Goal: Information Seeking & Learning: Check status

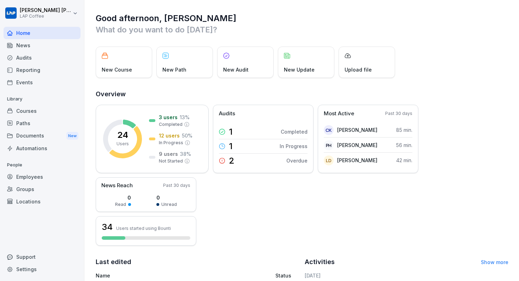
click at [48, 112] on div "Courses" at bounding box center [42, 111] width 77 height 12
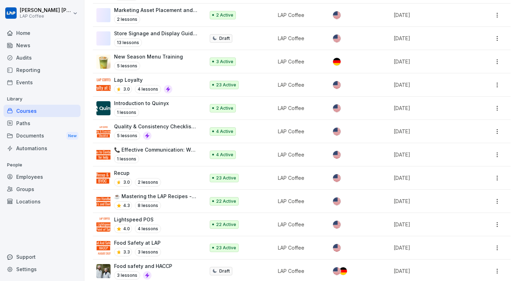
scroll to position [218, 0]
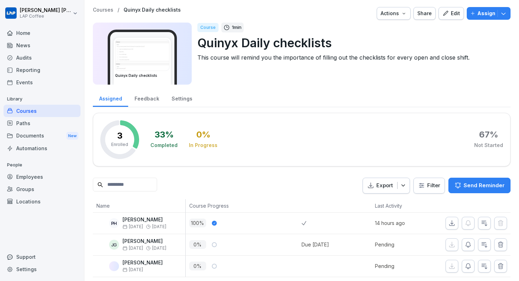
scroll to position [3, 0]
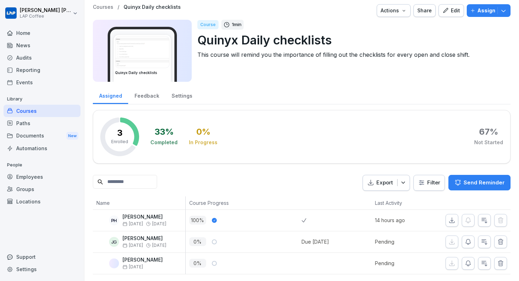
click at [123, 103] on div "Assigned" at bounding box center [110, 95] width 35 height 18
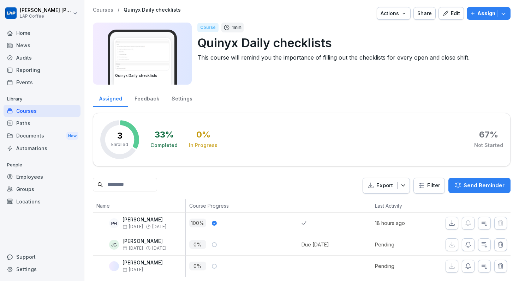
scroll to position [3, 0]
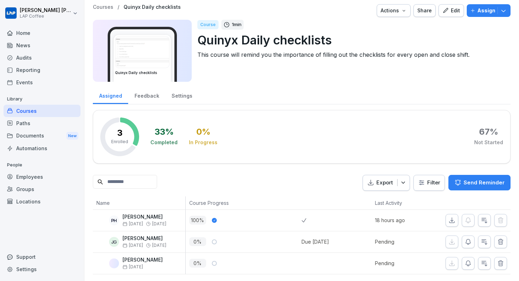
click at [44, 127] on div "Paths" at bounding box center [42, 123] width 77 height 12
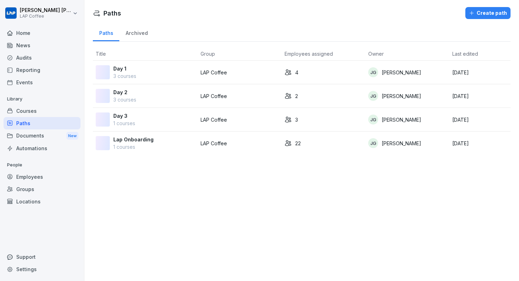
click at [46, 114] on div "Courses" at bounding box center [42, 111] width 77 height 12
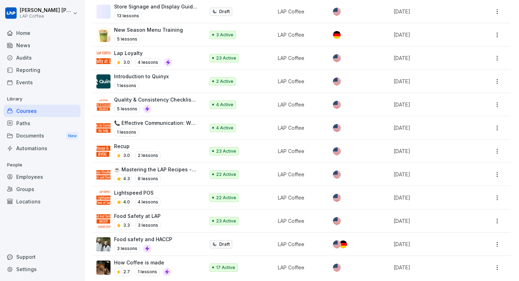
scroll to position [237, 0]
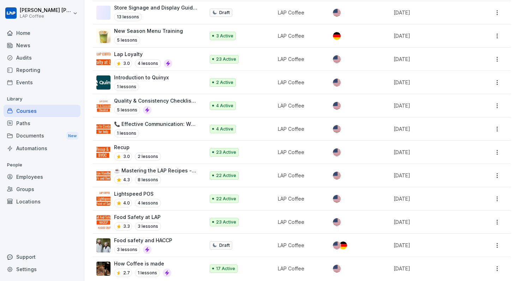
click at [156, 29] on p "New Season Menu Training" at bounding box center [148, 30] width 69 height 7
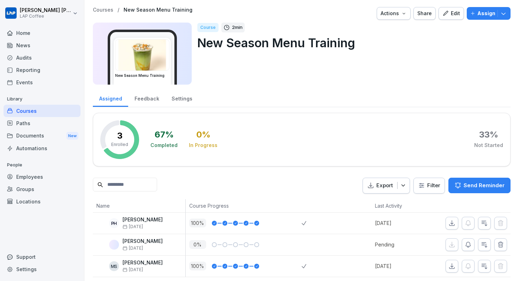
click at [43, 123] on div "Paths" at bounding box center [42, 123] width 77 height 12
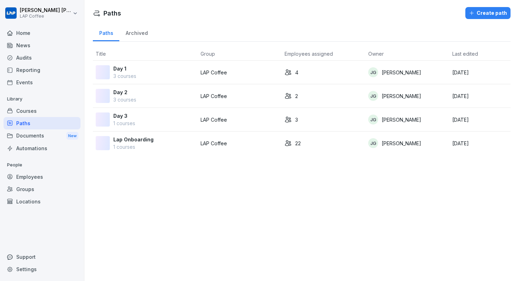
click at [55, 109] on div "Courses" at bounding box center [42, 111] width 77 height 12
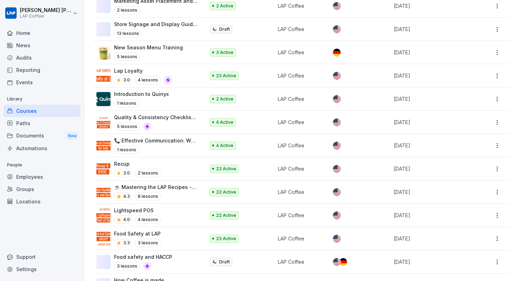
scroll to position [238, 0]
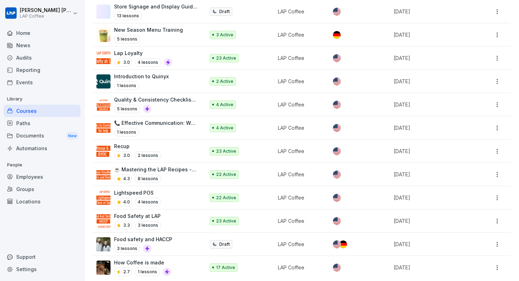
click at [135, 190] on p "Lightspeed POS" at bounding box center [137, 192] width 47 height 7
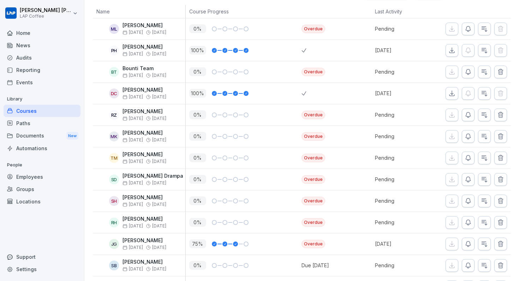
scroll to position [195, 0]
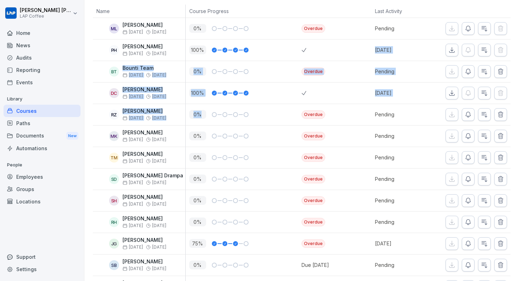
drag, startPoint x: 211, startPoint y: 48, endPoint x: 250, endPoint y: 107, distance: 70.4
click at [250, 107] on tbody "ML [PERSON_NAME] Sep [DATE] 0 % Overdue Pending PH [PERSON_NAME] Sep [DATE] 100…" at bounding box center [302, 255] width 418 height 474
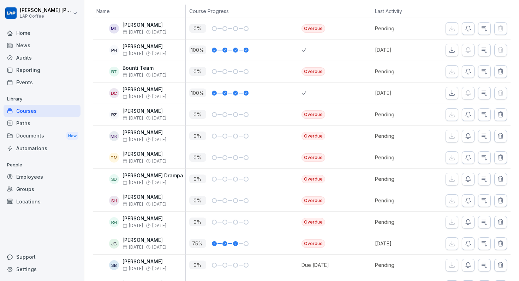
click at [258, 40] on div "100 %" at bounding box center [244, 50] width 116 height 21
drag, startPoint x: 259, startPoint y: 50, endPoint x: 190, endPoint y: 46, distance: 69.7
click at [190, 46] on div "100 %" at bounding box center [245, 50] width 113 height 9
click at [189, 46] on div "100 %" at bounding box center [245, 50] width 113 height 9
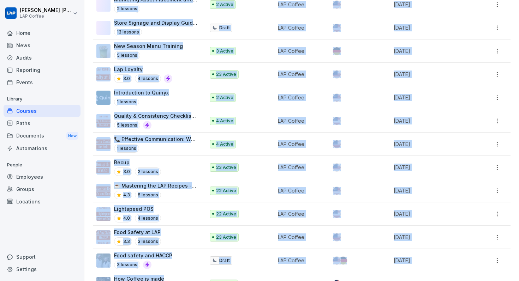
scroll to position [238, 0]
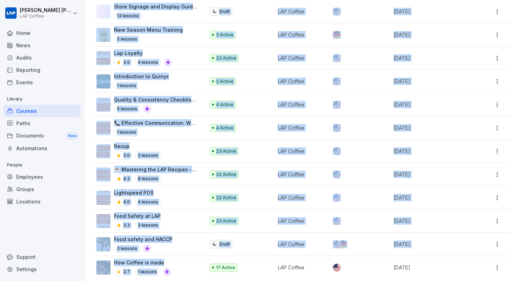
drag, startPoint x: 91, startPoint y: 127, endPoint x: 167, endPoint y: 269, distance: 161.0
click at [167, 269] on div "Create collection Organise courses in collections Create with AI Upload documen…" at bounding box center [301, 36] width 435 height 497
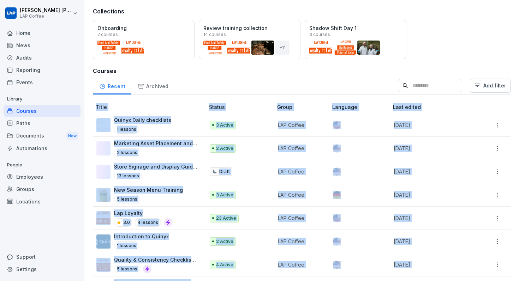
scroll to position [0, 0]
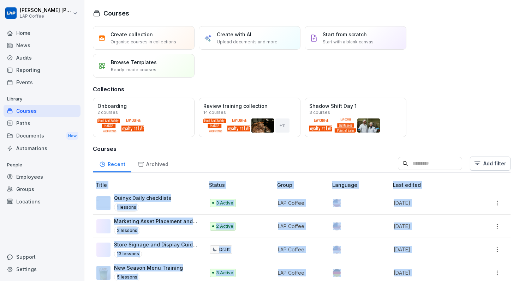
click at [160, 164] on div "Archived" at bounding box center [152, 164] width 43 height 18
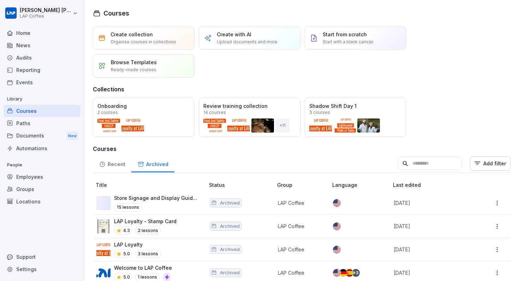
click at [108, 165] on div "Recent" at bounding box center [112, 164] width 38 height 18
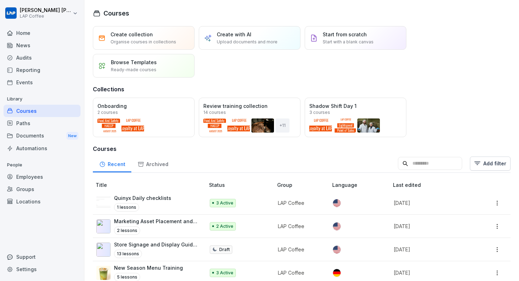
click at [151, 166] on div "Archived" at bounding box center [152, 164] width 43 height 18
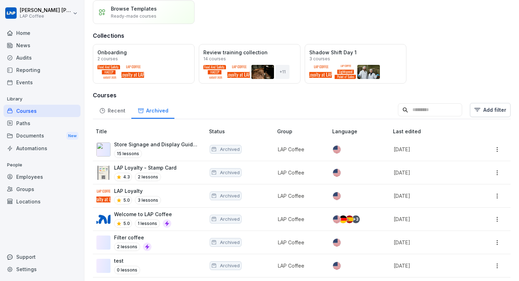
scroll to position [60, 0]
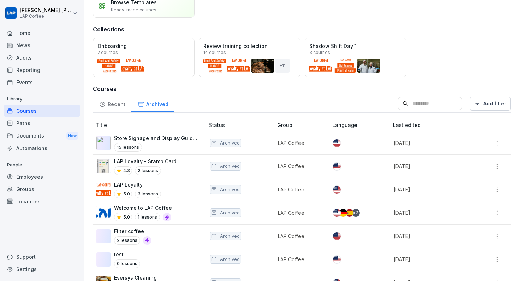
click at [113, 104] on div "Recent" at bounding box center [112, 104] width 38 height 18
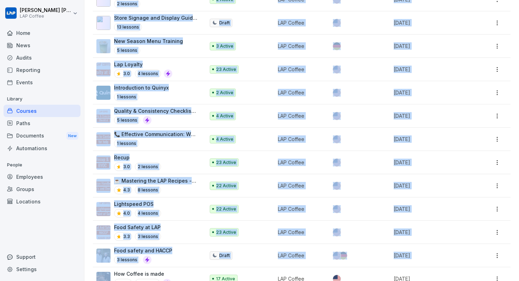
scroll to position [240, 0]
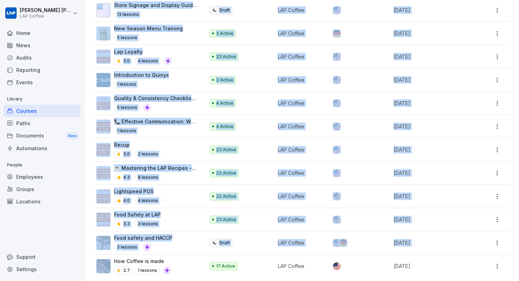
drag, startPoint x: 90, startPoint y: 60, endPoint x: 428, endPoint y: 267, distance: 395.7
click at [428, 268] on div "Create collection Organise courses in collections Create with AI Upload documen…" at bounding box center [301, 34] width 435 height 497
copy table "Lorem Ipsumd Sitam Consecte Adip elitse Doeius Tempo incididunt 5 utlabor 4 Etd…"
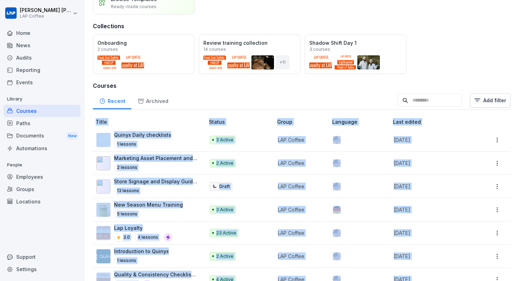
scroll to position [0, 0]
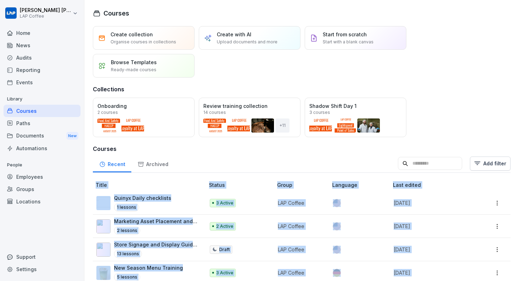
copy table "Lorem Ipsumd Sitam Consecte Adip elitse Doeius Tempo incididunt 5 utlabor 4 Etd…"
